Goal: Check status: Check status

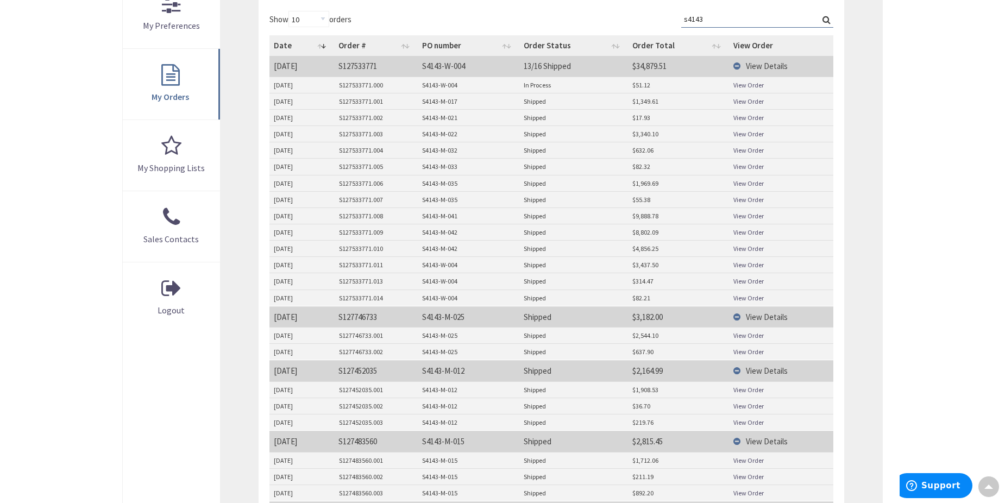
click at [750, 148] on link "View Order" at bounding box center [749, 150] width 30 height 9
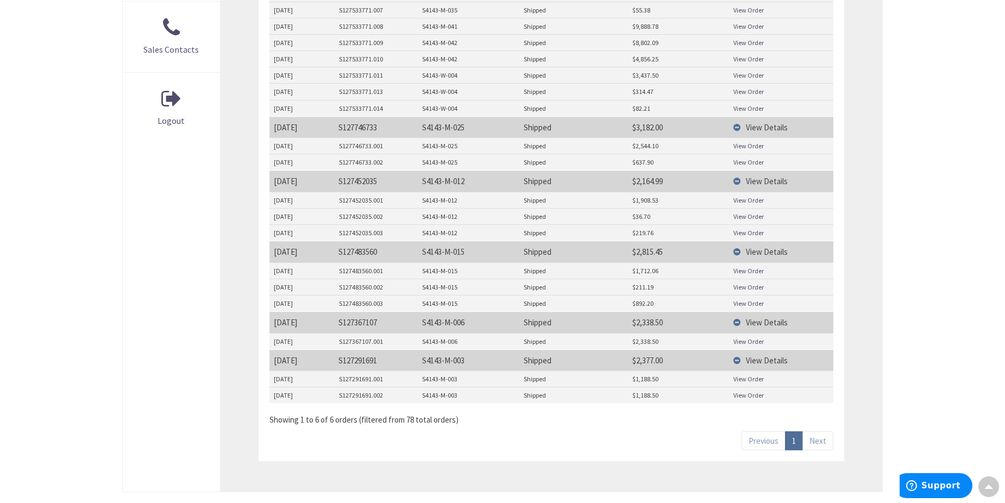
scroll to position [543, 0]
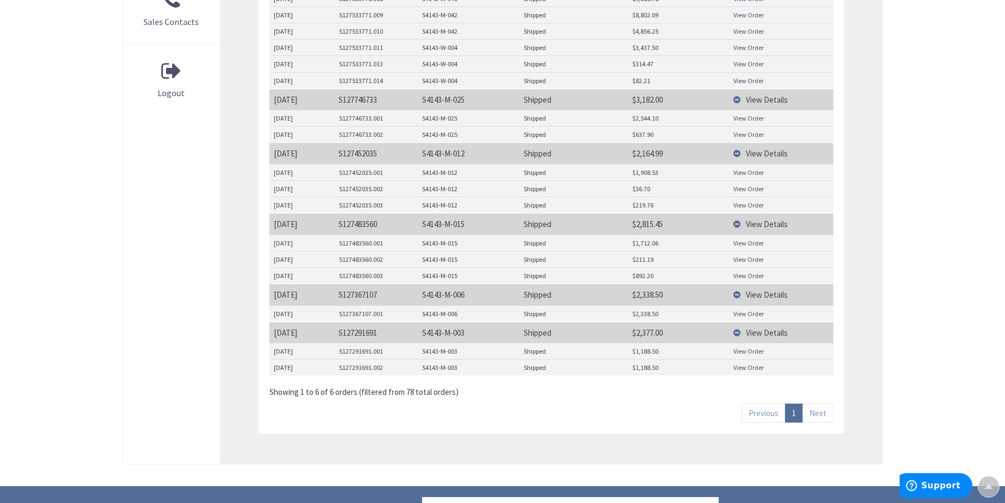
click at [42, 124] on div "Skip to Content Toggle Nav Search Cart My Cart Close" at bounding box center [502, 107] width 1005 height 1257
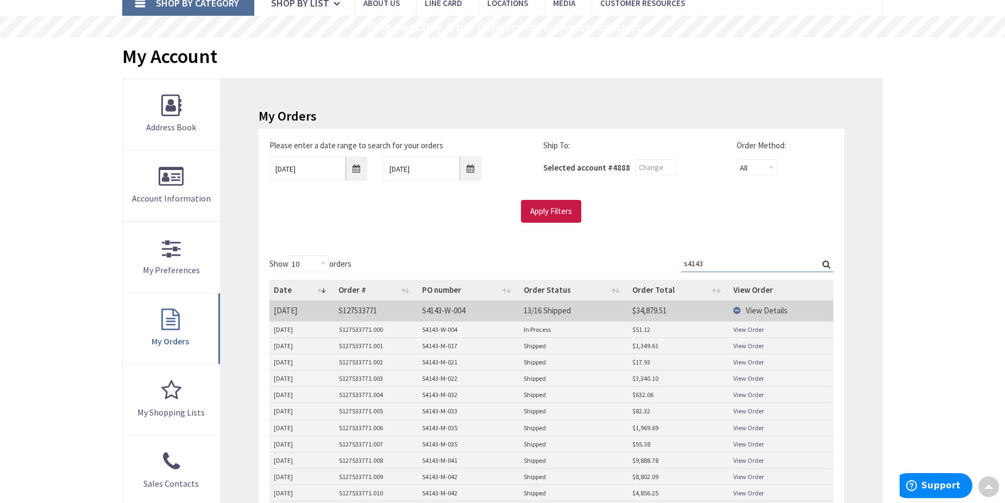
scroll to position [0, 0]
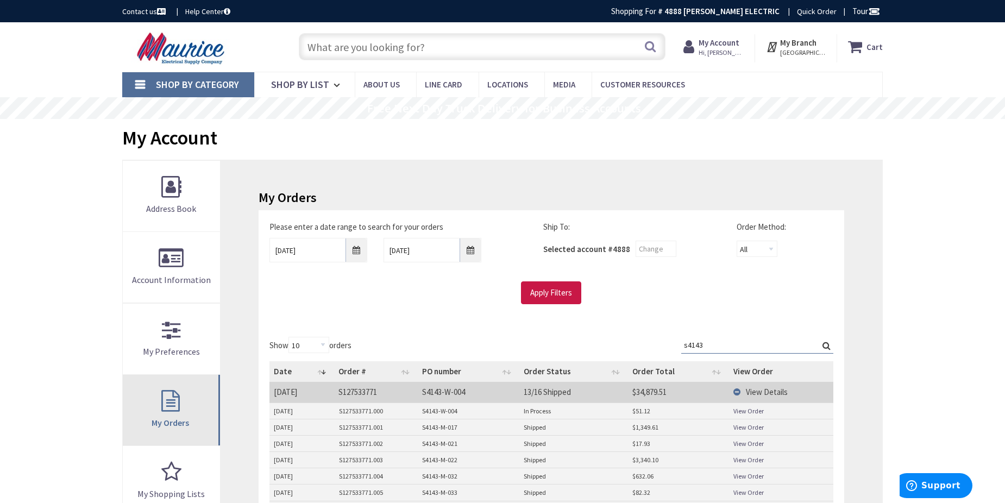
click at [180, 423] on span "My Orders" at bounding box center [170, 422] width 37 height 11
click at [733, 348] on input "s4143" at bounding box center [757, 345] width 152 height 16
type input "s"
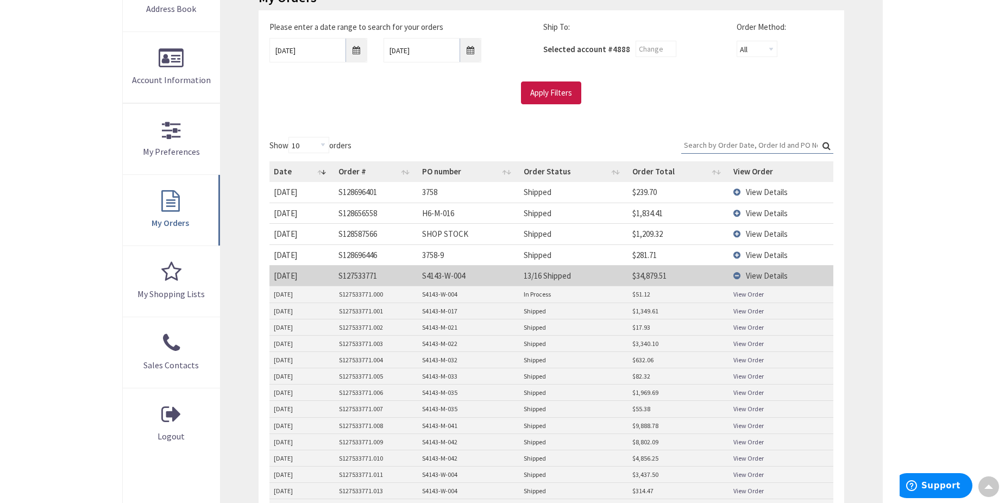
scroll to position [217, 0]
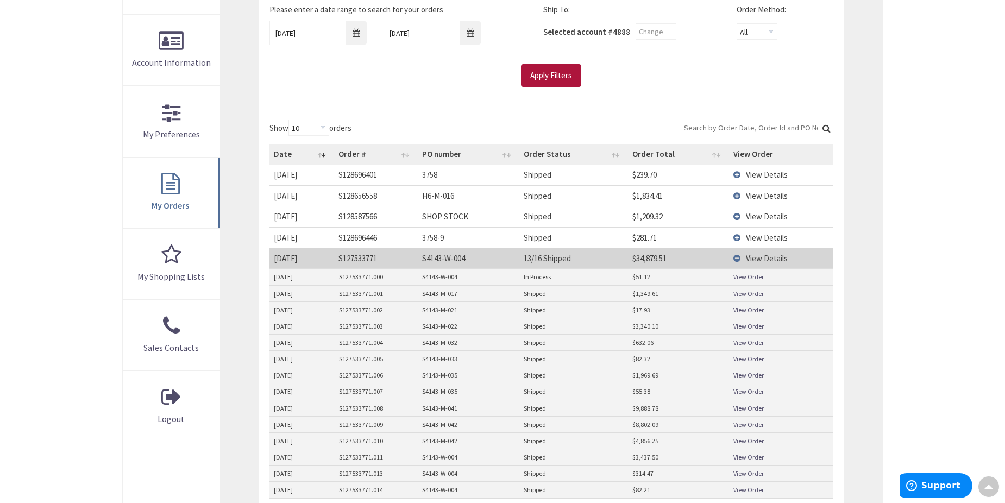
click at [569, 76] on input "Apply Filters" at bounding box center [551, 75] width 60 height 23
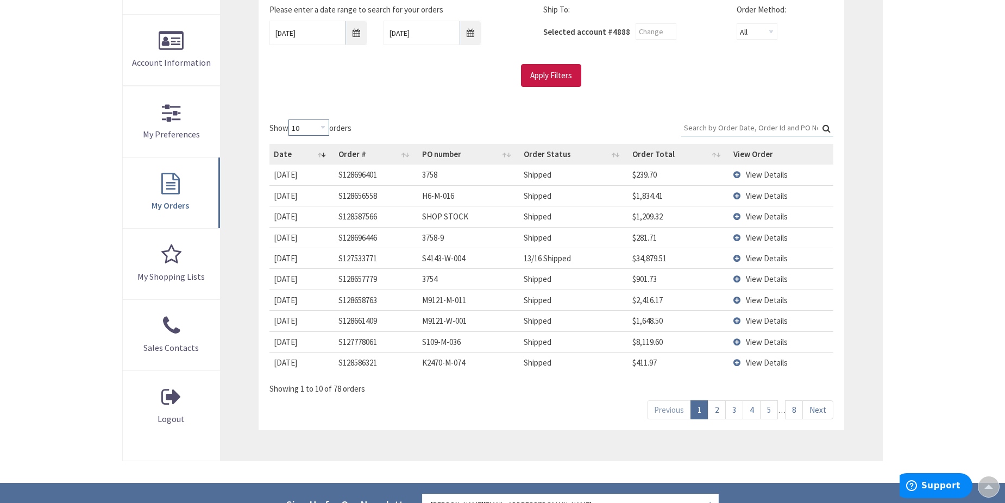
click at [316, 130] on select "10 25 50 100" at bounding box center [309, 128] width 41 height 16
select select "100"
click at [290, 120] on select "10 25 50 100" at bounding box center [309, 128] width 41 height 16
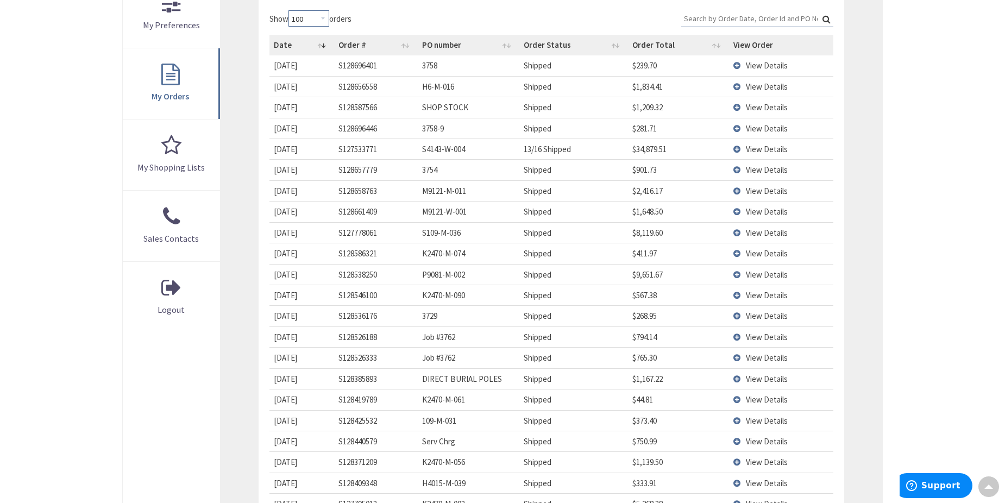
scroll to position [326, 0]
click at [785, 150] on span "View Details" at bounding box center [767, 150] width 42 height 10
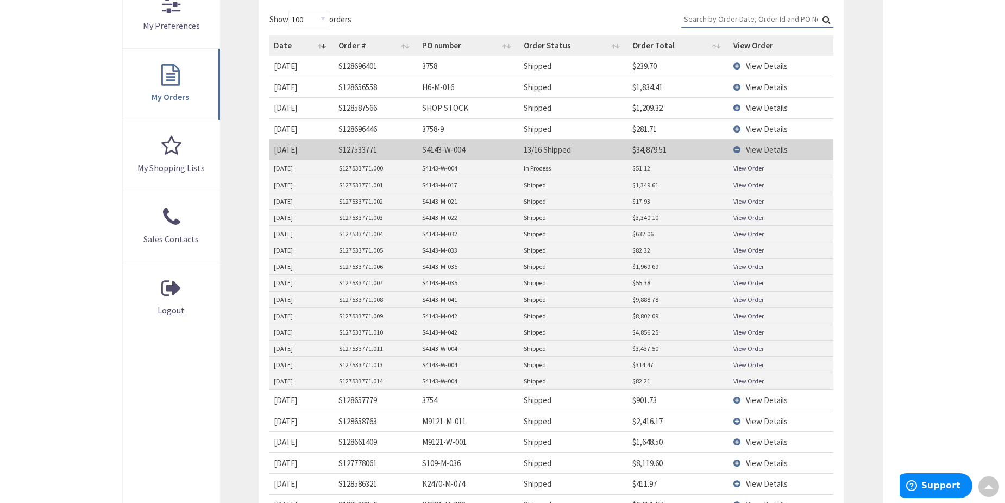
click at [743, 166] on link "View Order" at bounding box center [749, 168] width 30 height 9
click at [739, 299] on link "View Order" at bounding box center [749, 299] width 30 height 9
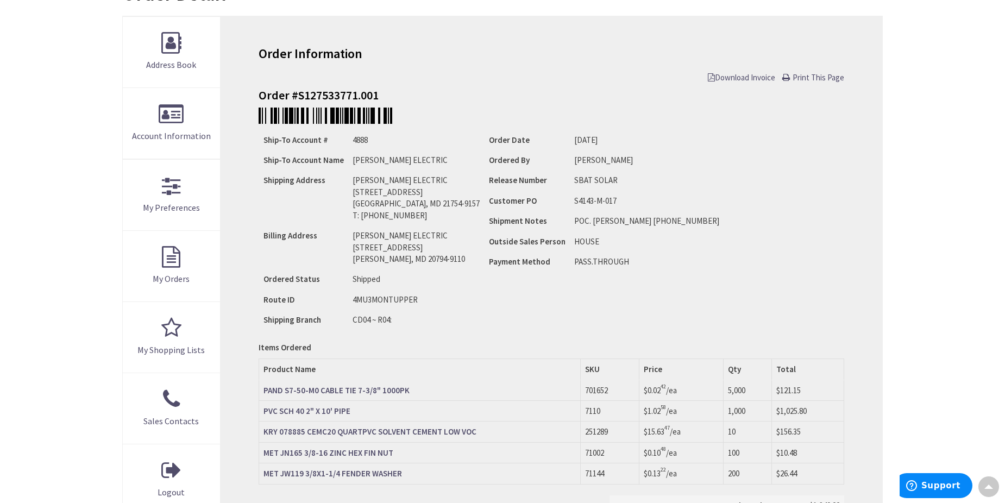
scroll to position [163, 0]
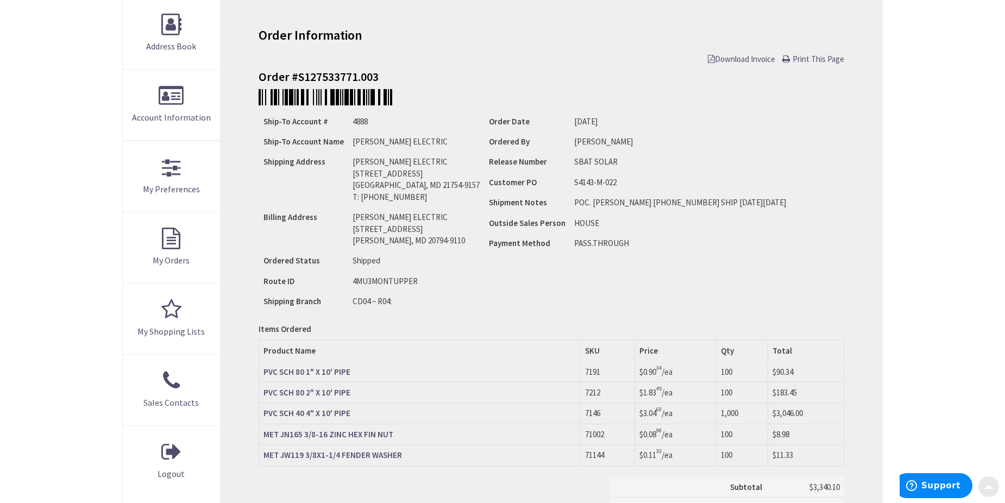
scroll to position [272, 0]
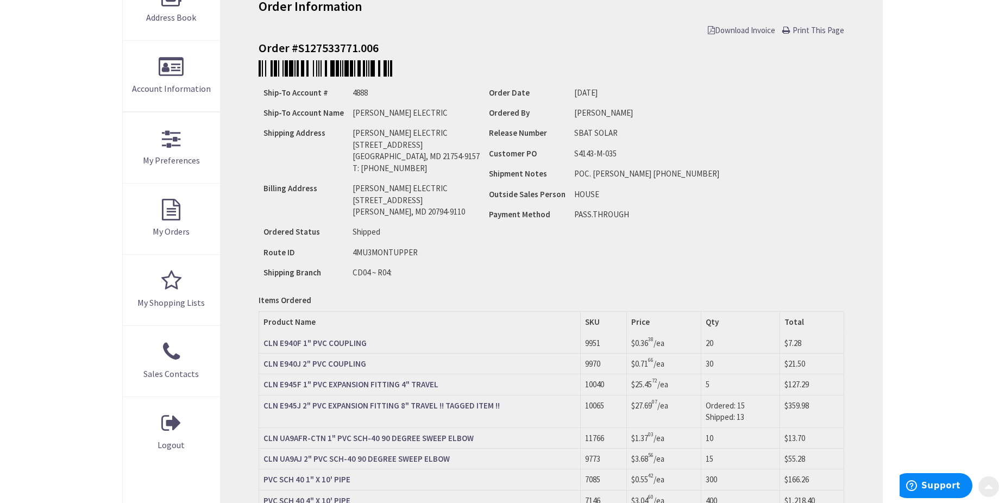
scroll to position [217, 0]
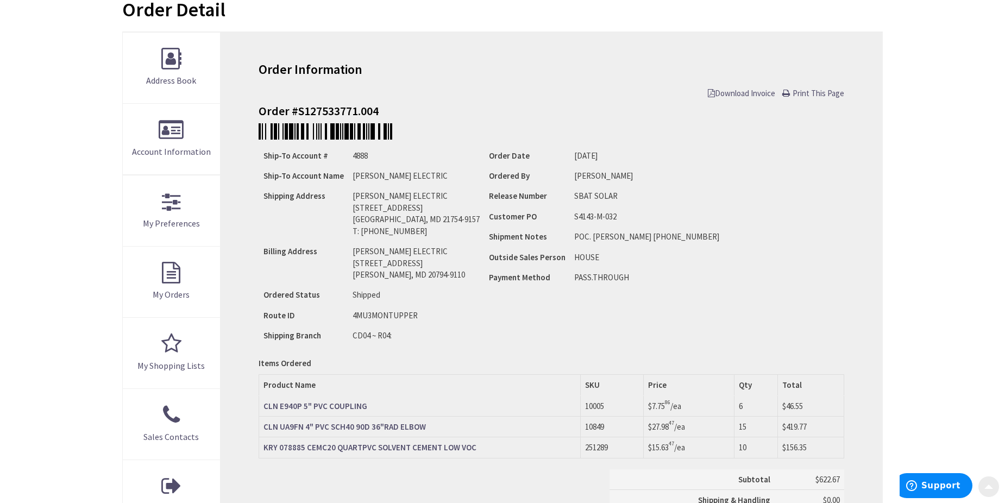
scroll to position [163, 0]
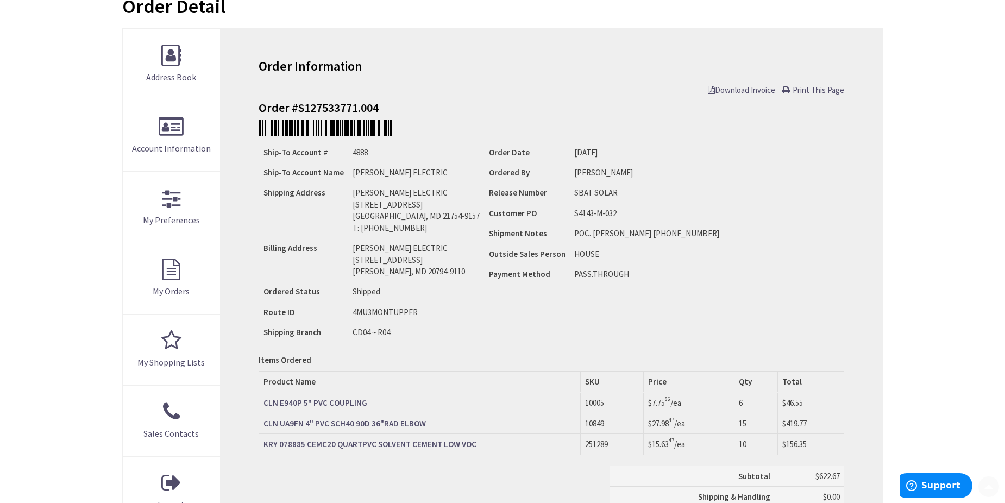
scroll to position [217, 0]
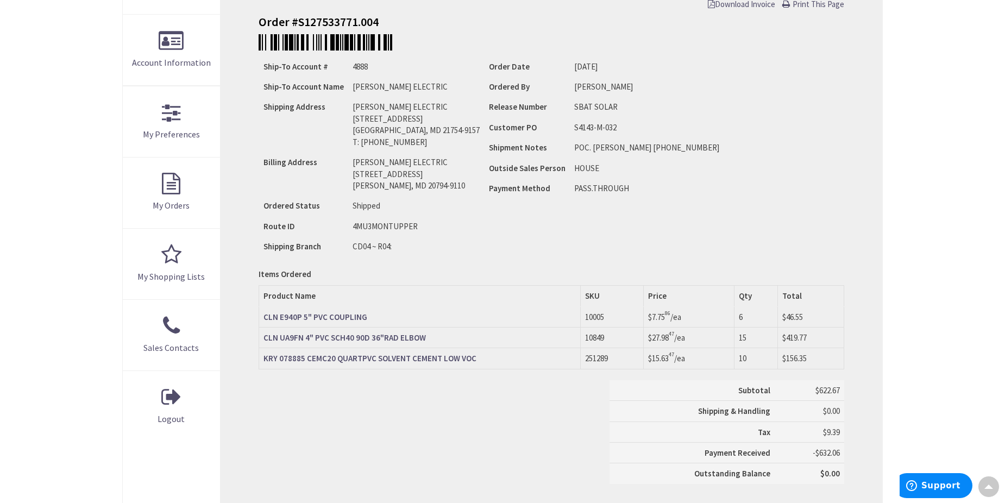
click at [362, 336] on strong "CLN UA9FN 4" PVC SCH40 90D 36"RAD ELBOW" at bounding box center [345, 338] width 162 height 10
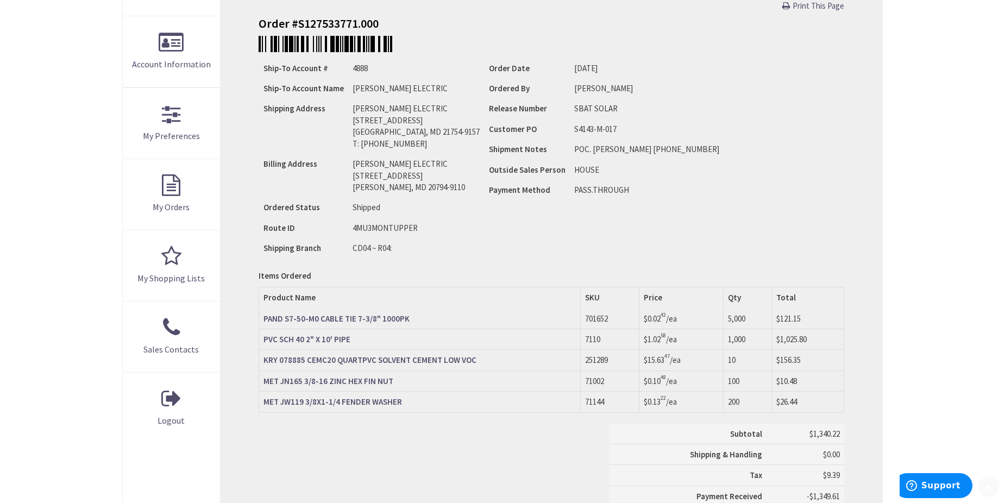
scroll to position [217, 0]
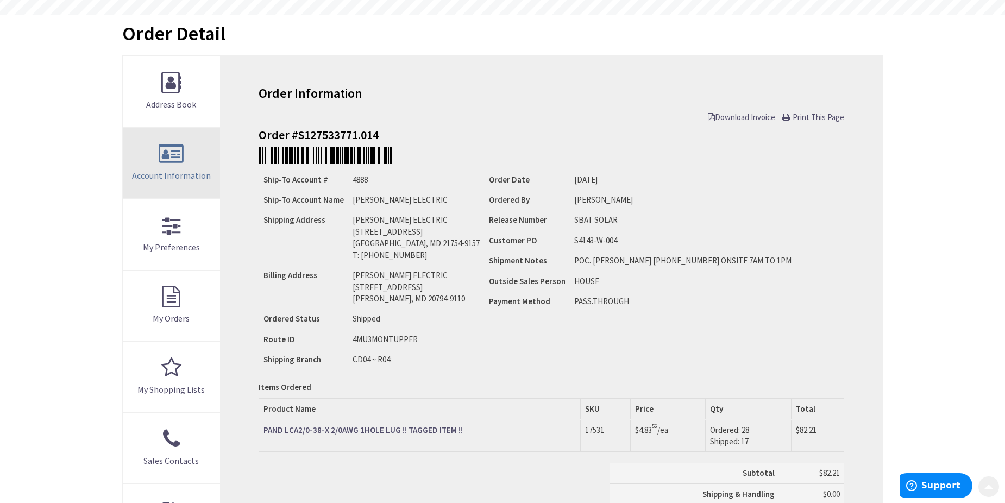
scroll to position [109, 0]
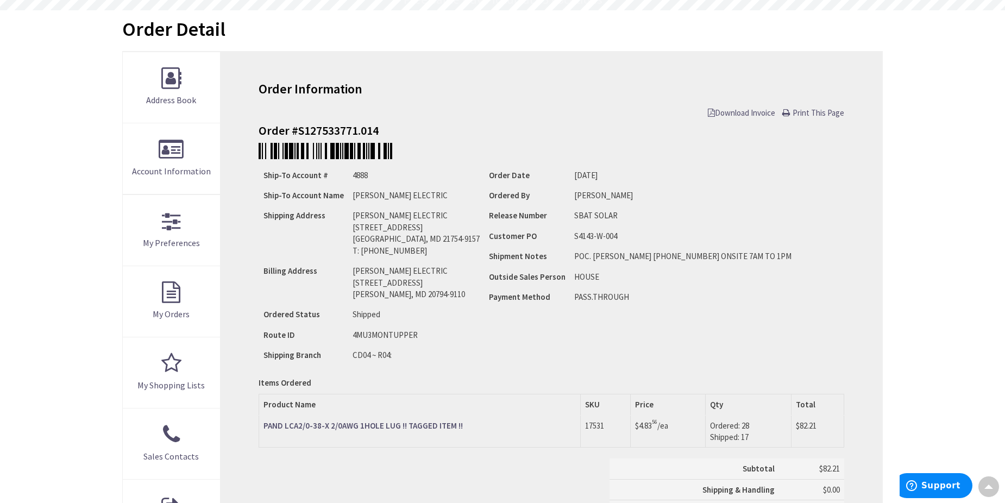
click at [393, 423] on strong "PAND LCA2/0-38-X 2/0AWG 1HOLE LUG !! TAGGED ITEM !!" at bounding box center [363, 426] width 199 height 10
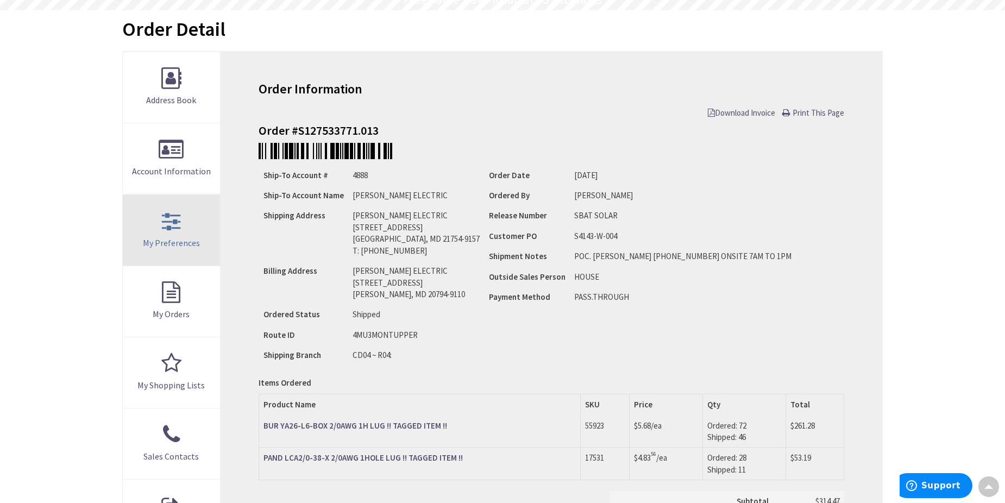
scroll to position [163, 0]
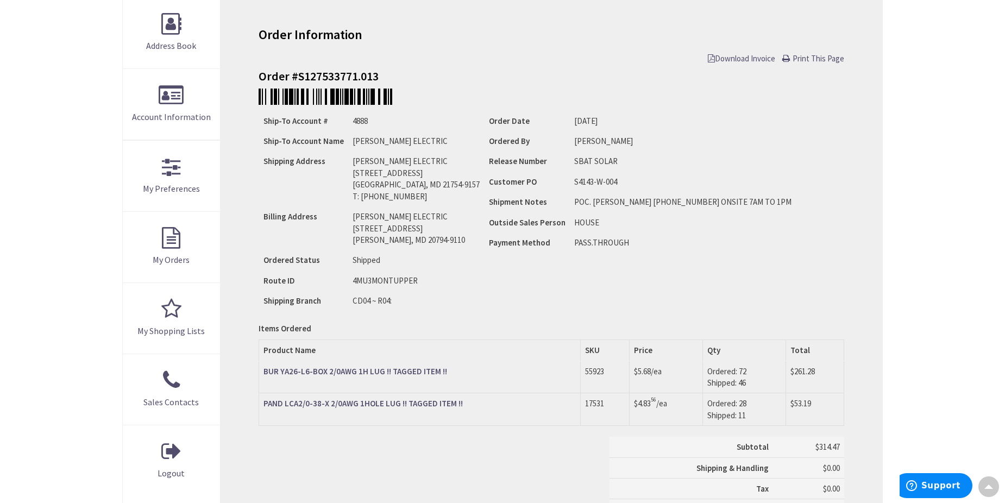
click at [384, 331] on div "Items Ordered" at bounding box center [552, 328] width 586 height 11
click at [343, 319] on div "Order Information Download Invoice Print This Page Order #S127533771.013 Ship-T…" at bounding box center [552, 289] width 662 height 585
click at [611, 292] on td "Order Date [DATE] Ordered By [PERSON_NAME] Release Number Customer PO Shipment …" at bounding box center [640, 210] width 312 height 201
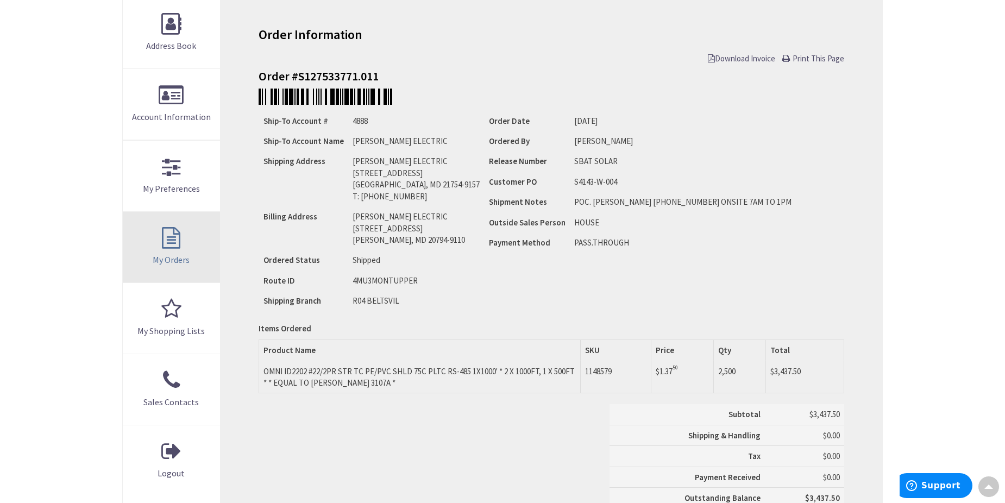
scroll to position [54, 0]
